Goal: Information Seeking & Learning: Learn about a topic

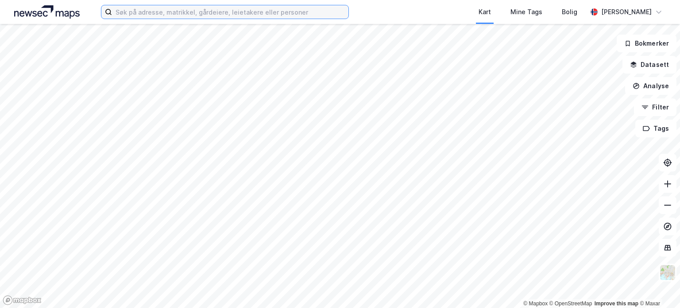
click at [177, 12] on input at bounding box center [230, 11] width 236 height 13
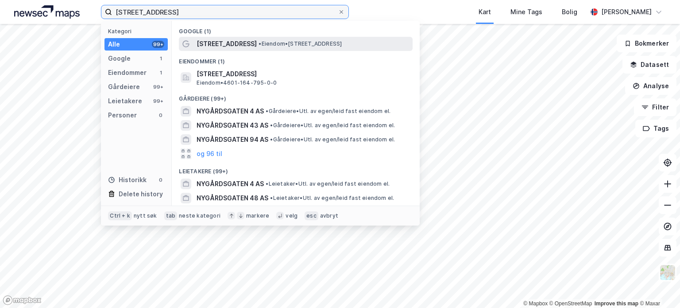
type input "[STREET_ADDRESS]"
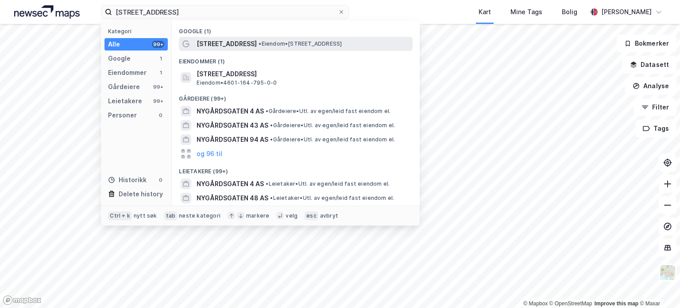
click at [299, 44] on span "• Eiendom • [STREET_ADDRESS]" at bounding box center [299, 43] width 83 height 7
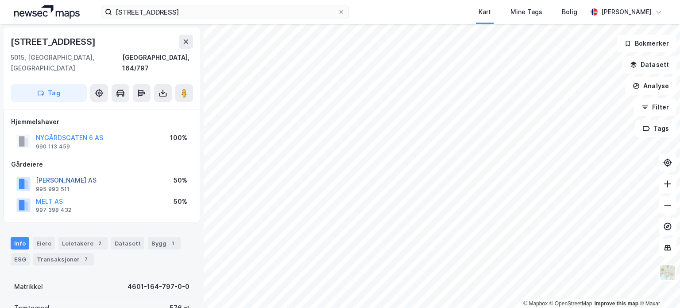
click at [0, 0] on button "[PERSON_NAME] AS" at bounding box center [0, 0] width 0 height 0
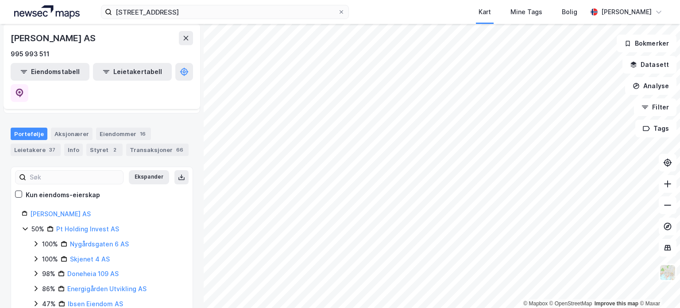
scroll to position [93, 0]
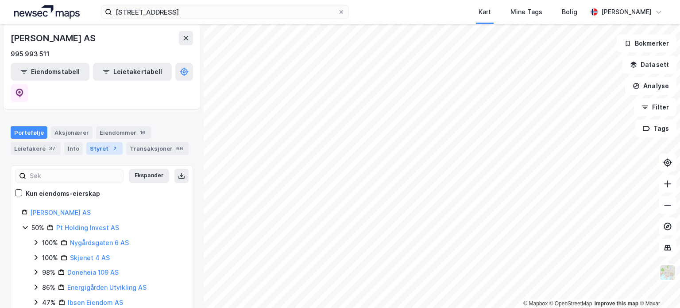
click at [101, 142] on div "Styret 2" at bounding box center [104, 148] width 36 height 12
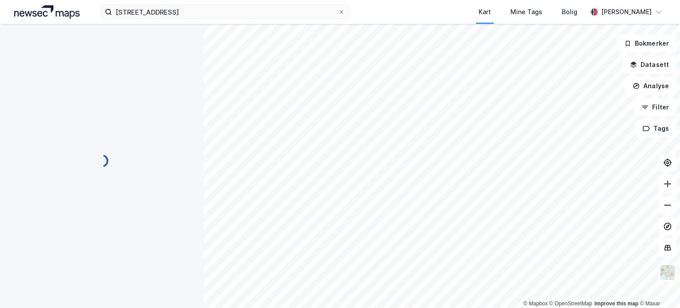
scroll to position [5, 0]
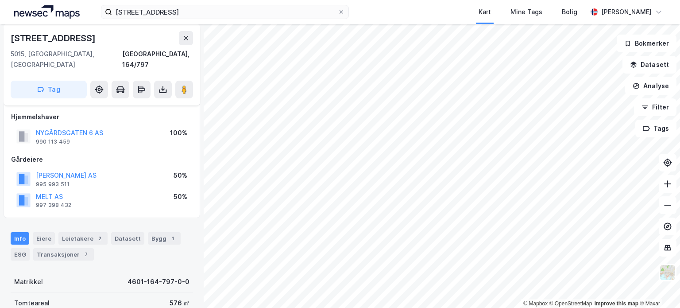
scroll to position [5, 0]
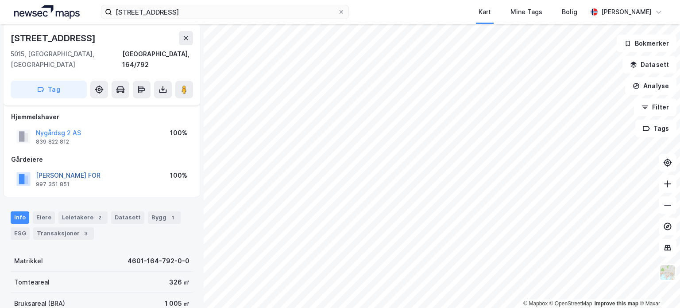
click at [0, 0] on button "[PERSON_NAME] FOR" at bounding box center [0, 0] width 0 height 0
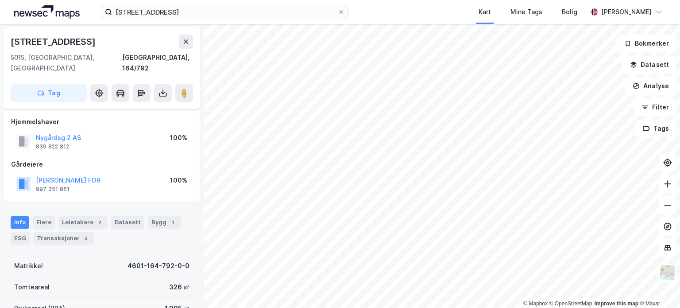
scroll to position [5, 0]
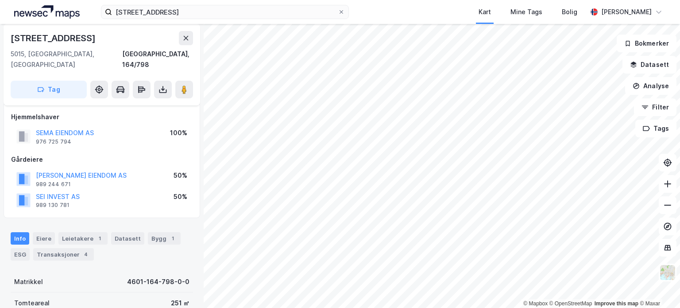
scroll to position [5, 0]
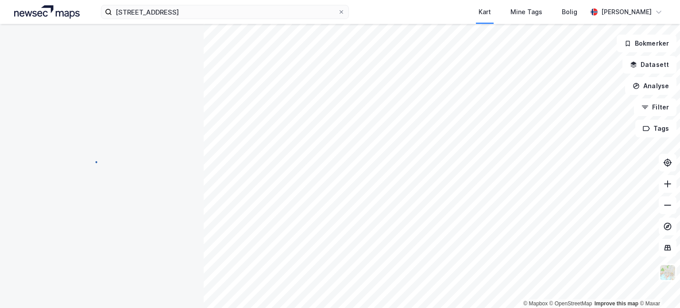
scroll to position [5, 0]
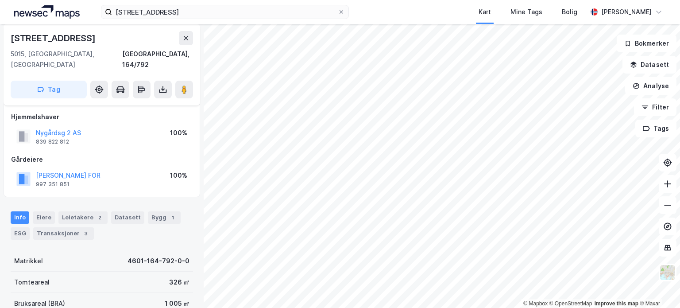
scroll to position [5, 0]
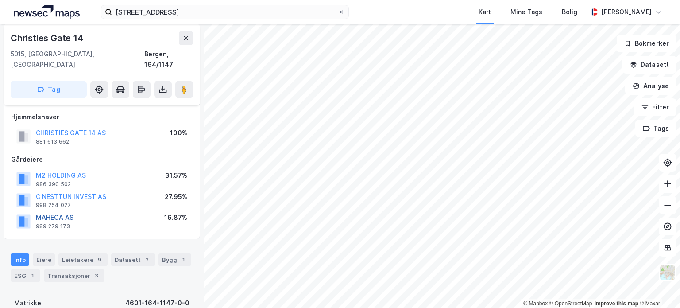
click at [0, 0] on button "MAHEGA AS" at bounding box center [0, 0] width 0 height 0
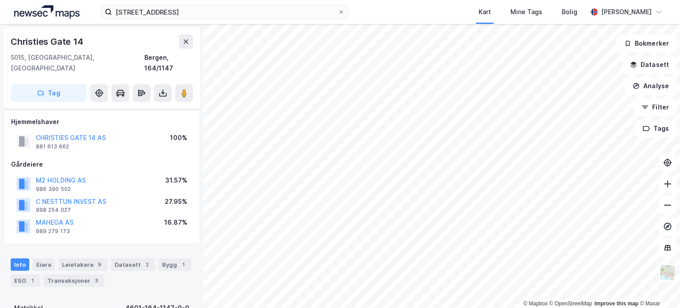
scroll to position [5, 0]
